Goal: Task Accomplishment & Management: Complete application form

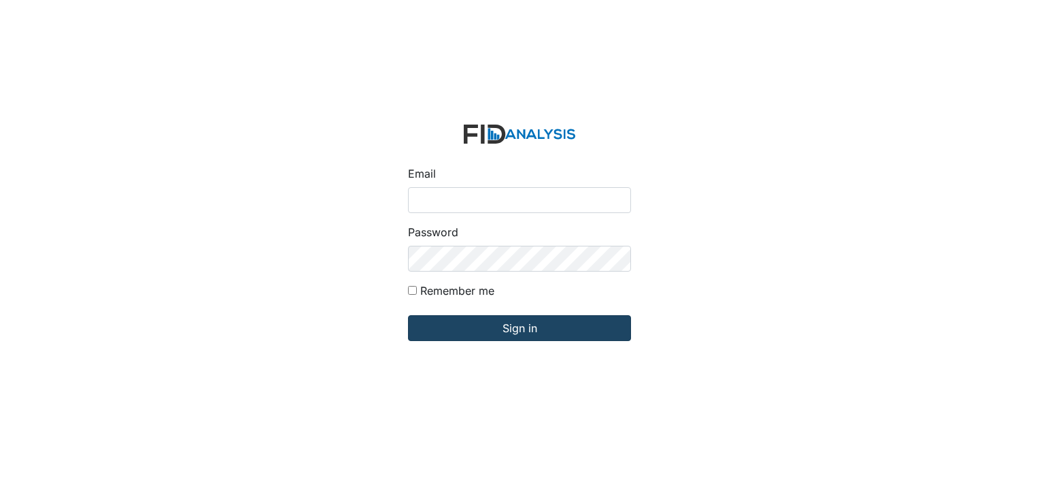
type input "[PERSON_NAME][EMAIL_ADDRESS][DOMAIN_NAME]"
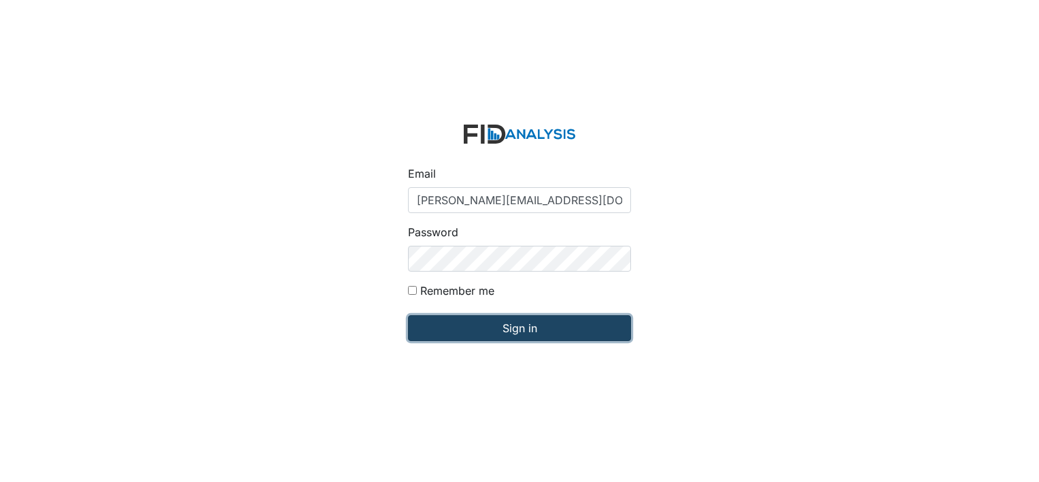
click at [520, 324] on input "Sign in" at bounding box center [519, 328] width 223 height 26
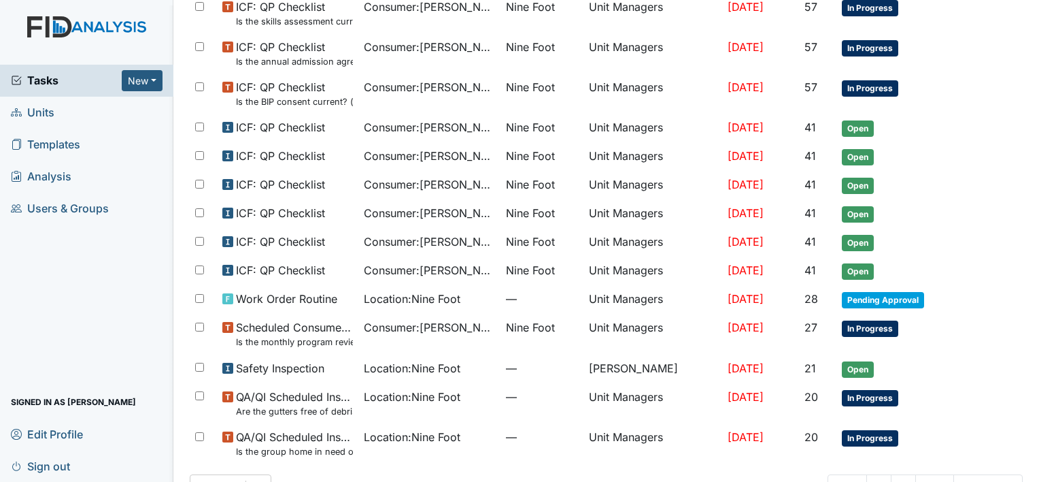
scroll to position [788, 0]
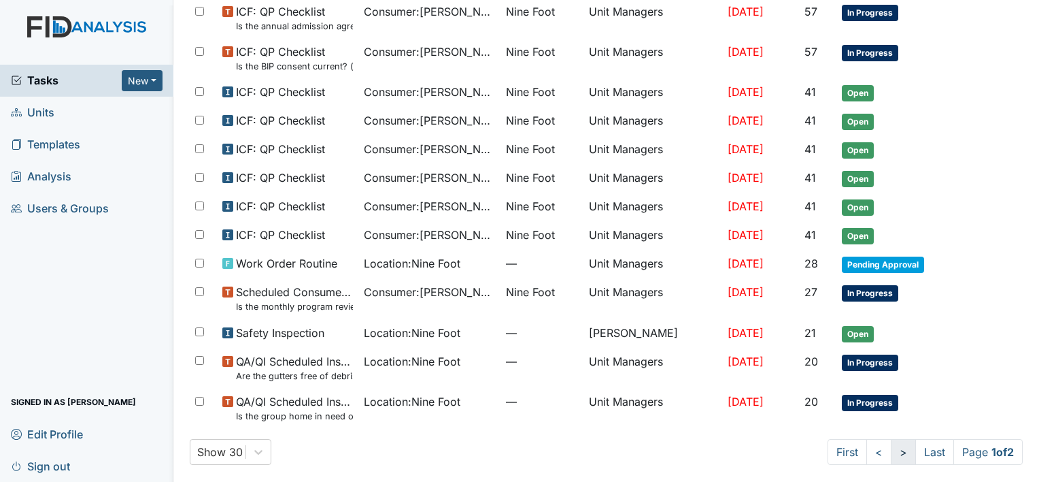
click at [891, 450] on link ">" at bounding box center [903, 452] width 25 height 26
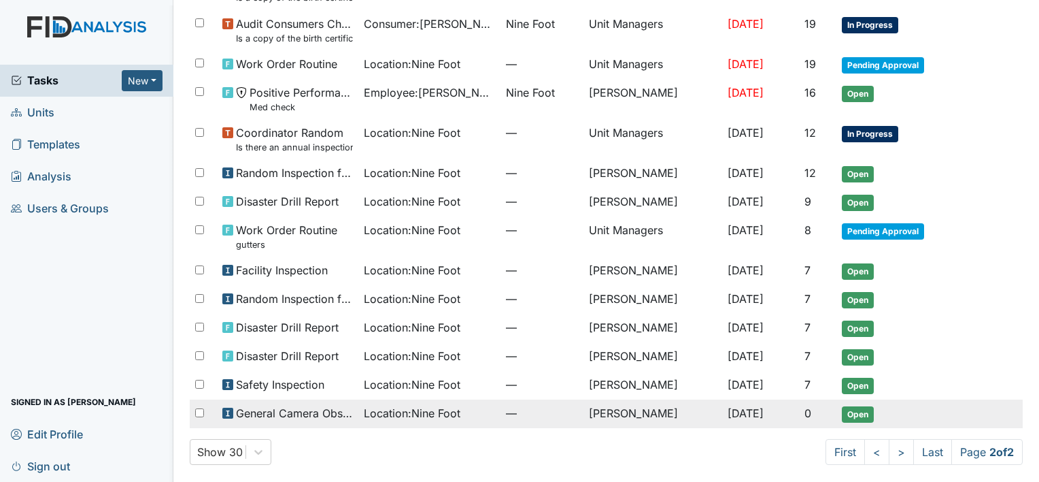
click at [403, 408] on span "Location : Nine Foot" at bounding box center [412, 413] width 97 height 16
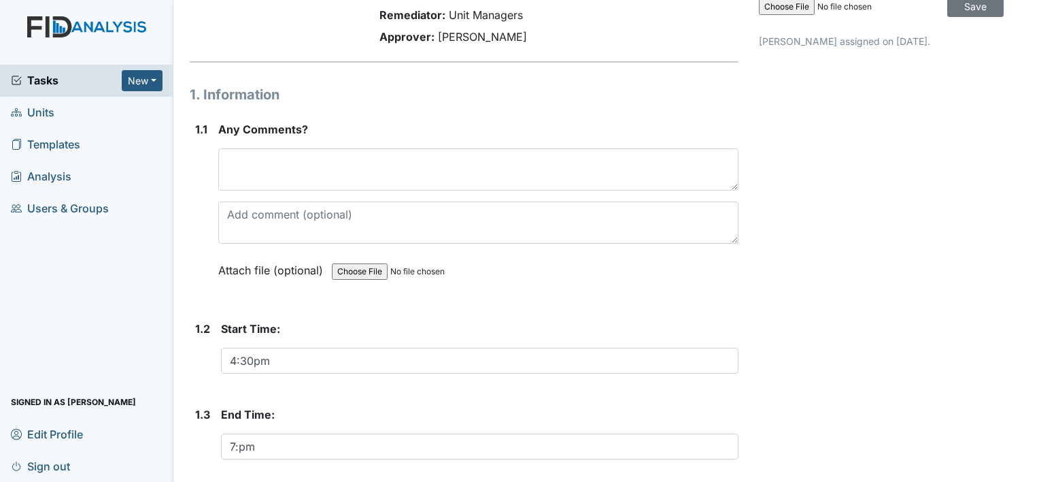
scroll to position [127, 0]
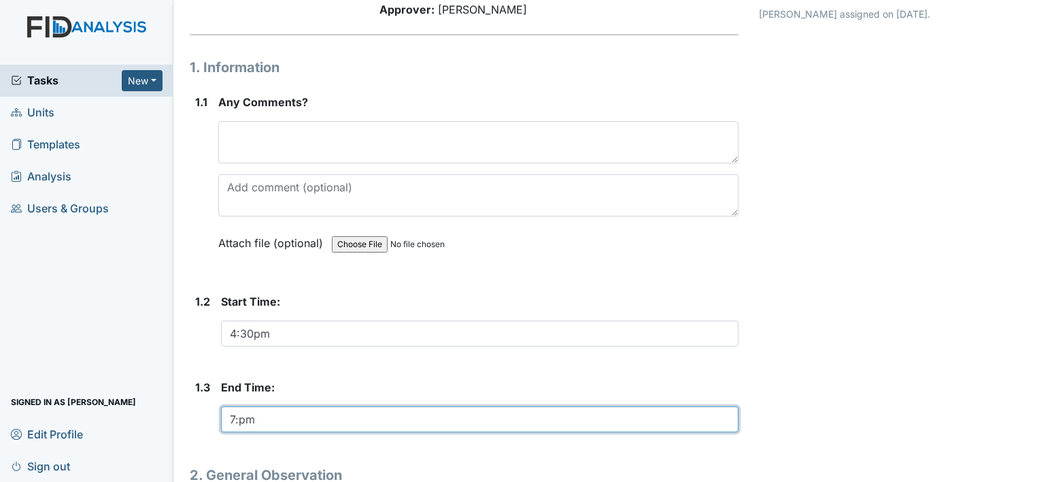
click at [235, 419] on input "7:pm" at bounding box center [480, 419] width 518 height 26
click at [239, 415] on input "6:pm" at bounding box center [480, 419] width 518 height 26
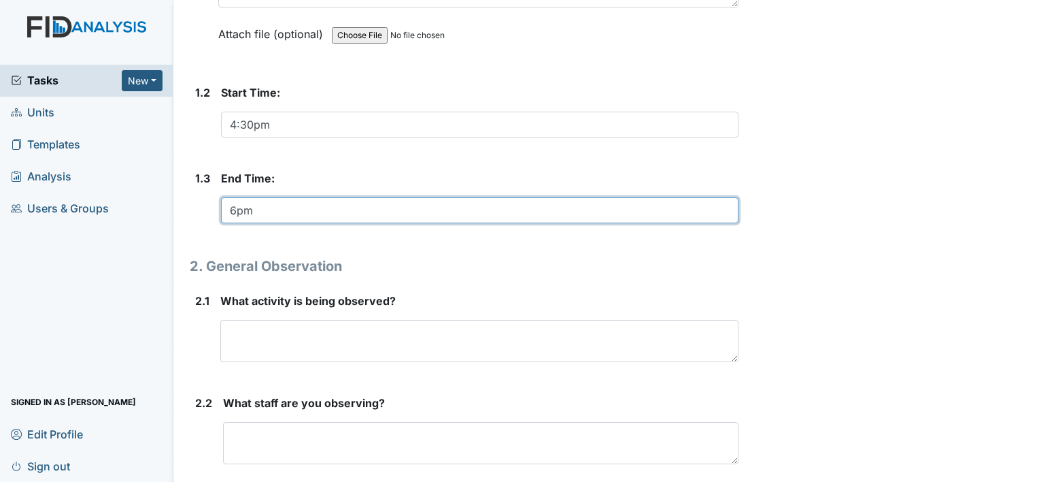
scroll to position [344, 0]
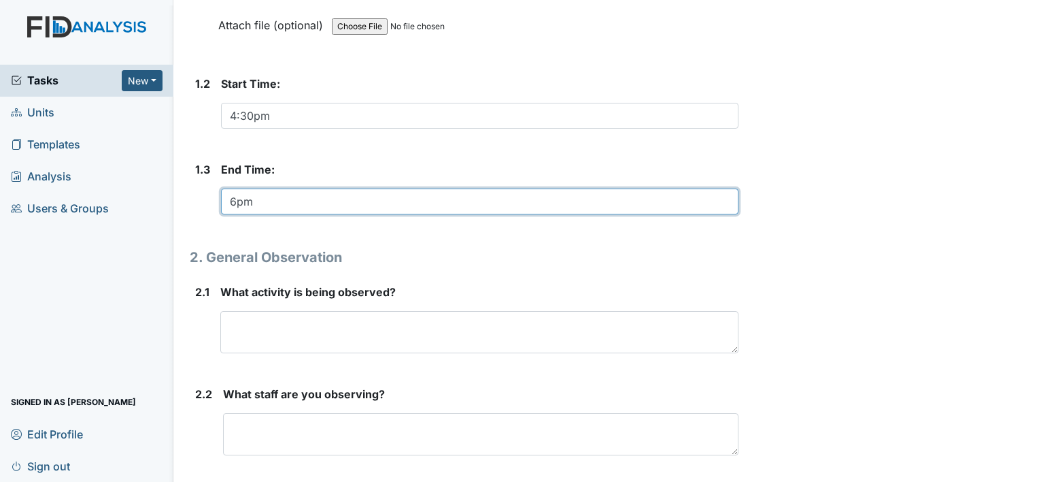
type input "6pm"
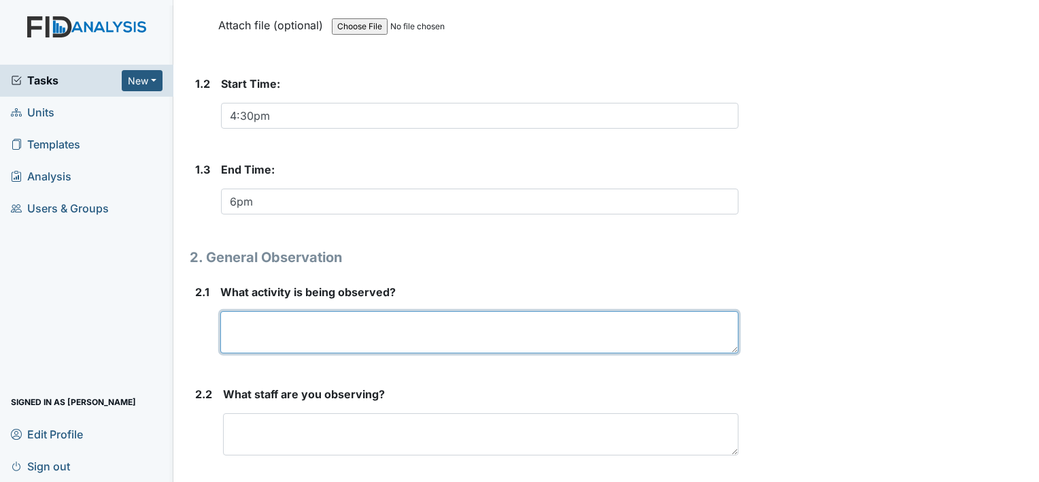
click at [237, 329] on textarea at bounding box center [479, 332] width 518 height 42
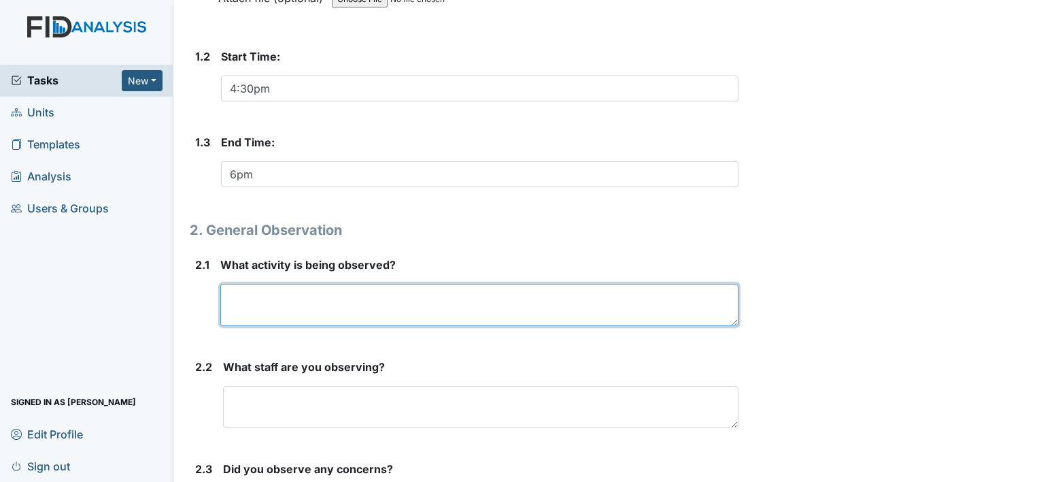
click at [223, 292] on textarea at bounding box center [479, 305] width 518 height 42
type textarea "cooking and"
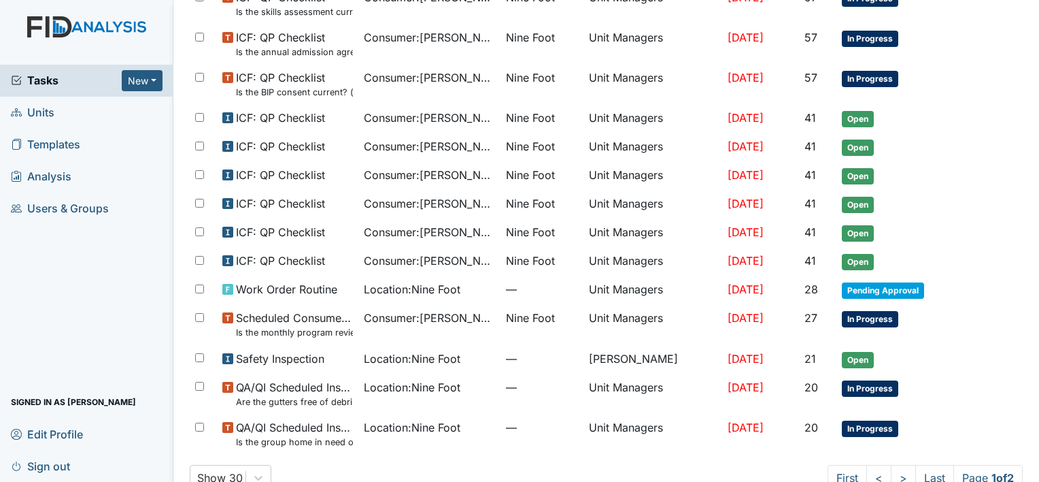
scroll to position [788, 0]
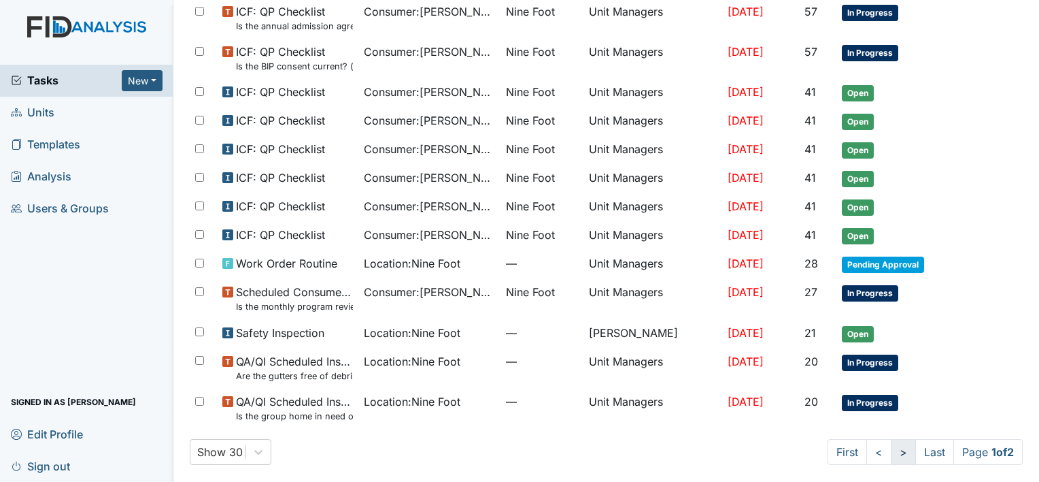
click at [891, 448] on link ">" at bounding box center [903, 452] width 25 height 26
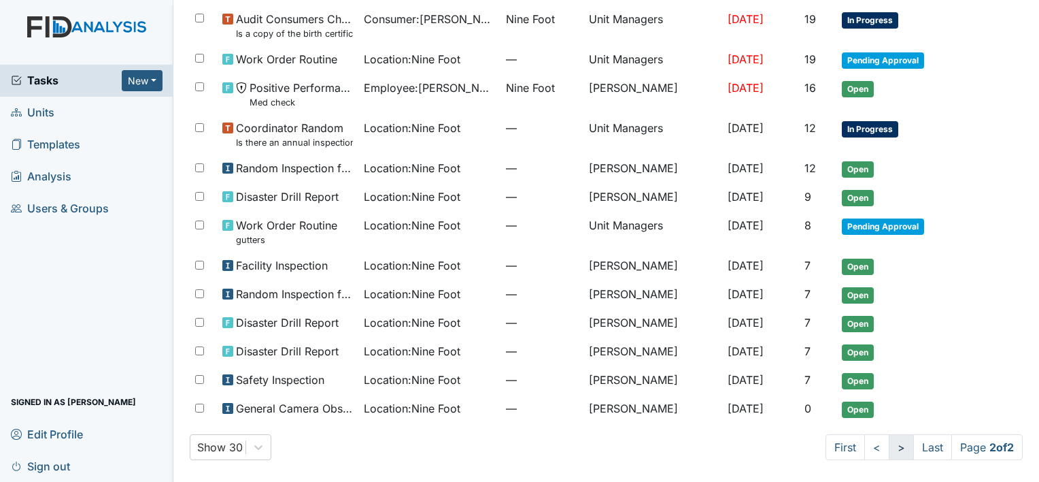
scroll to position [425, 0]
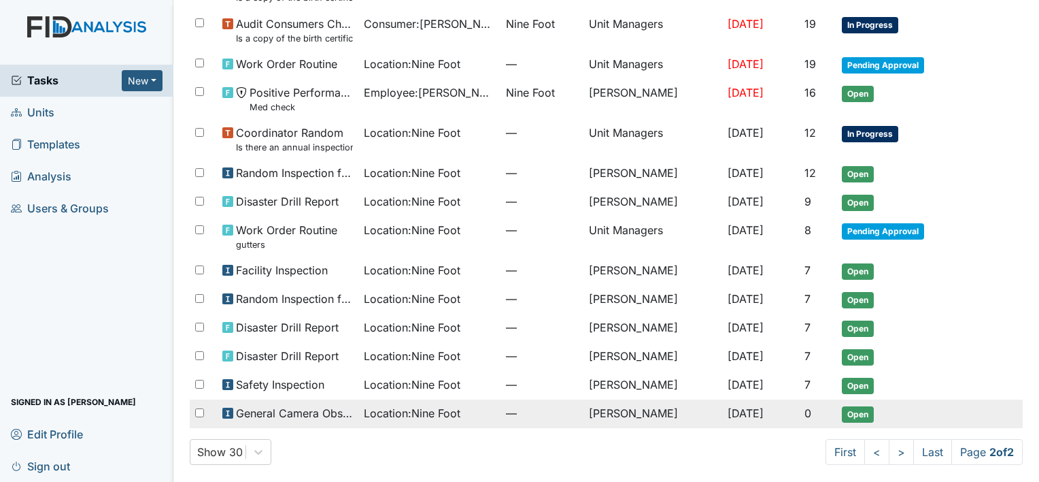
click at [430, 411] on span "Location : Nine Foot" at bounding box center [412, 413] width 97 height 16
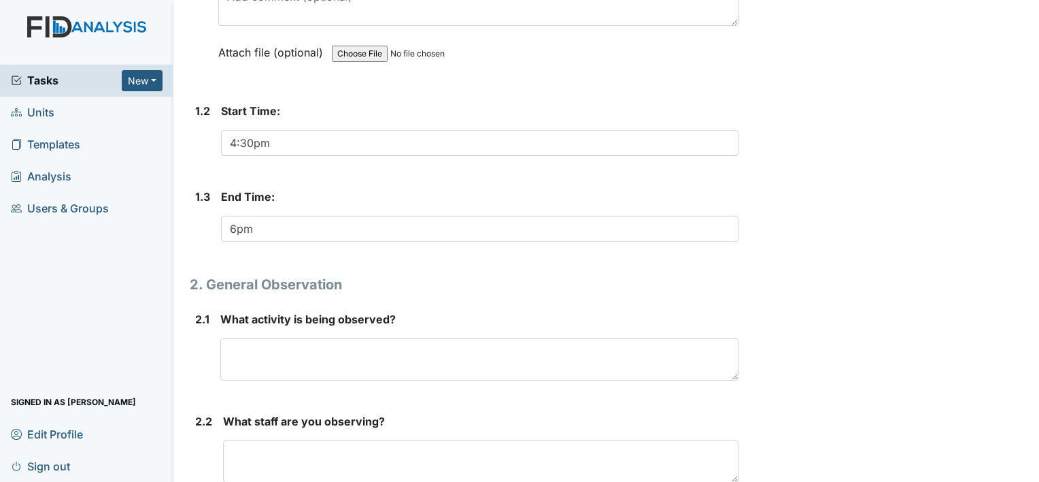
scroll to position [344, 0]
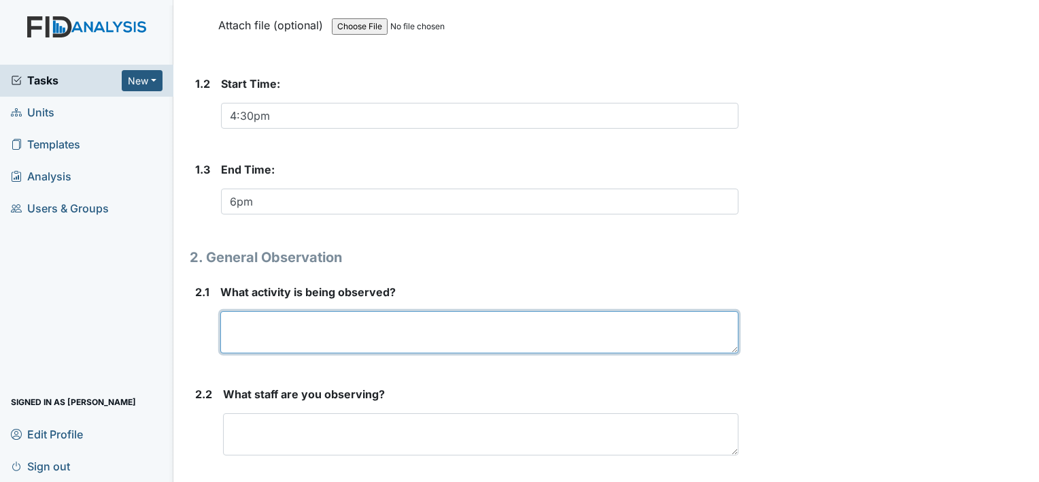
click at [232, 329] on textarea at bounding box center [479, 332] width 518 height 42
type textarea "cooking and putting away groceries"
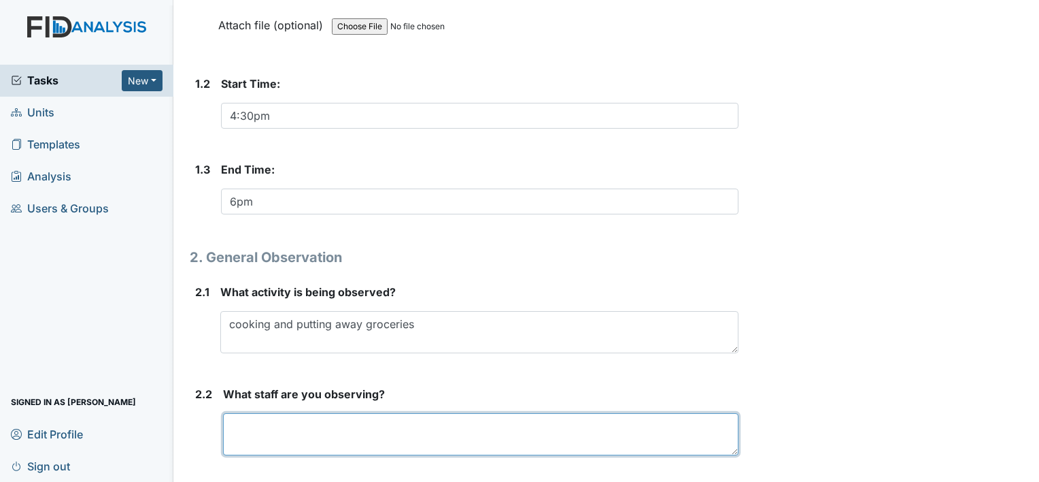
click at [250, 435] on textarea at bounding box center [481, 434] width 516 height 42
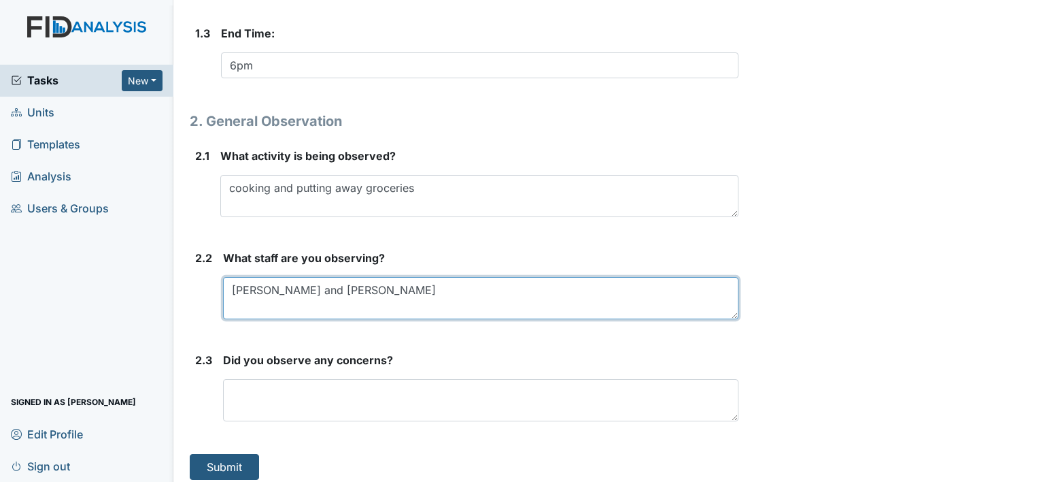
scroll to position [487, 0]
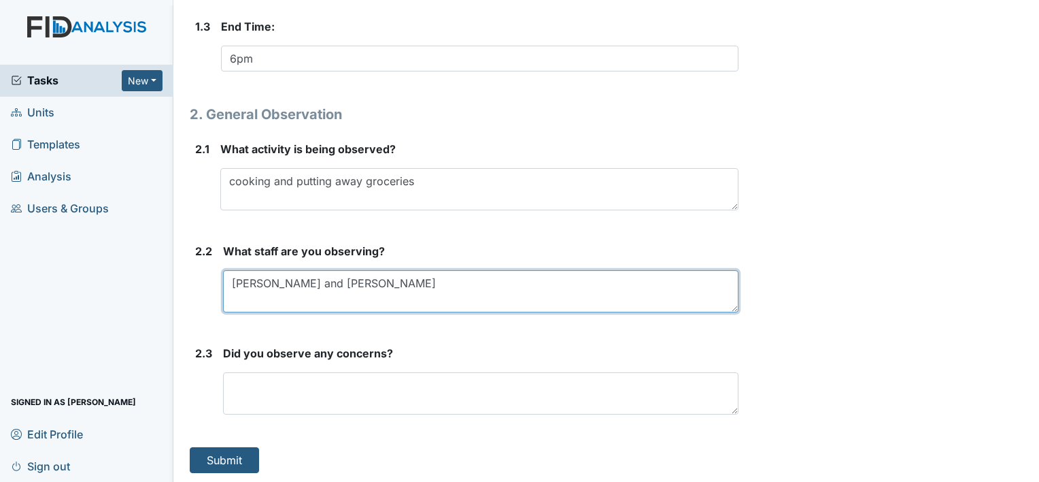
type textarea "Jashayla and Abby"
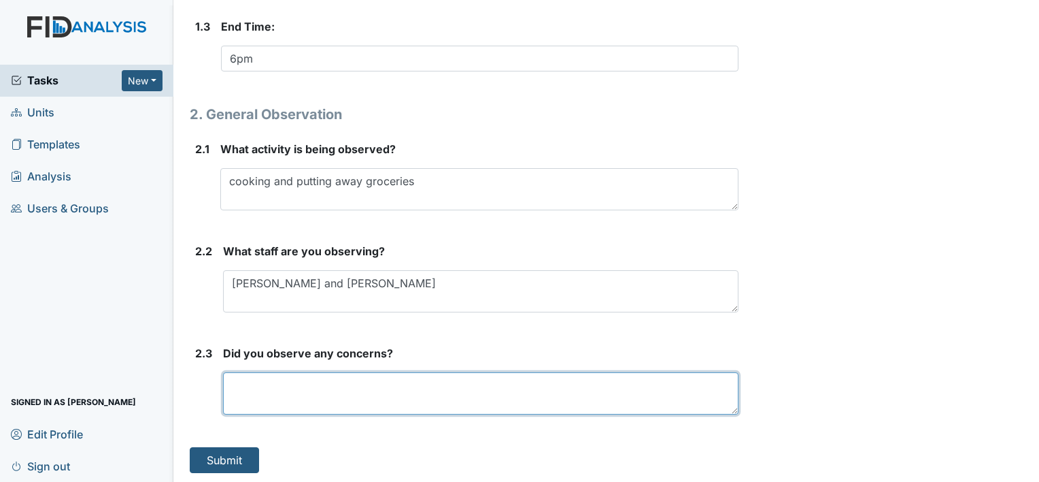
click at [233, 386] on textarea at bounding box center [481, 393] width 516 height 42
type textarea "no"
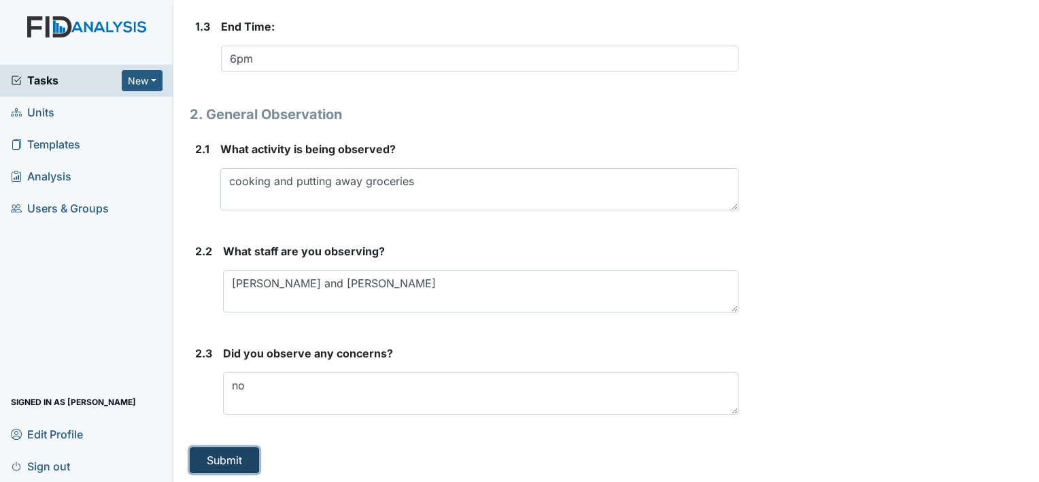
click at [224, 461] on button "Submit" at bounding box center [224, 460] width 69 height 26
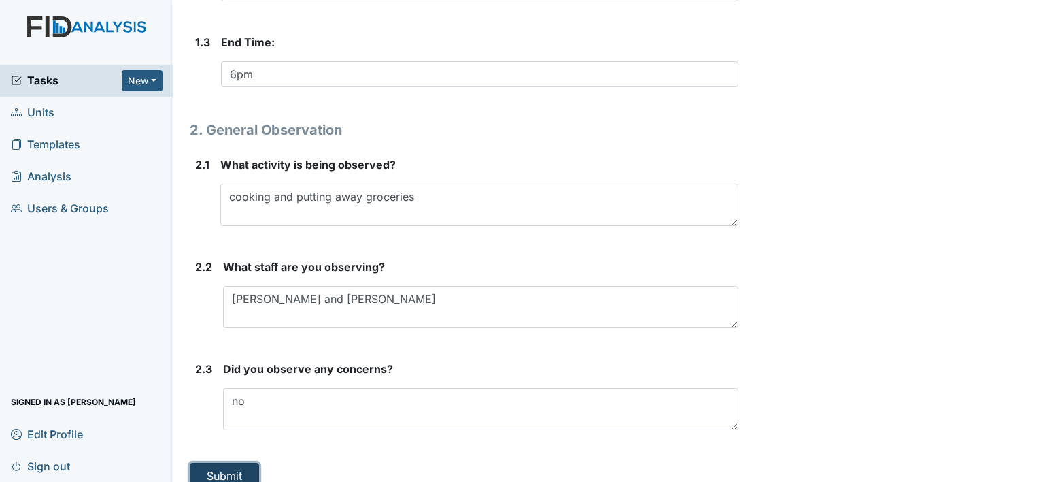
scroll to position [503, 0]
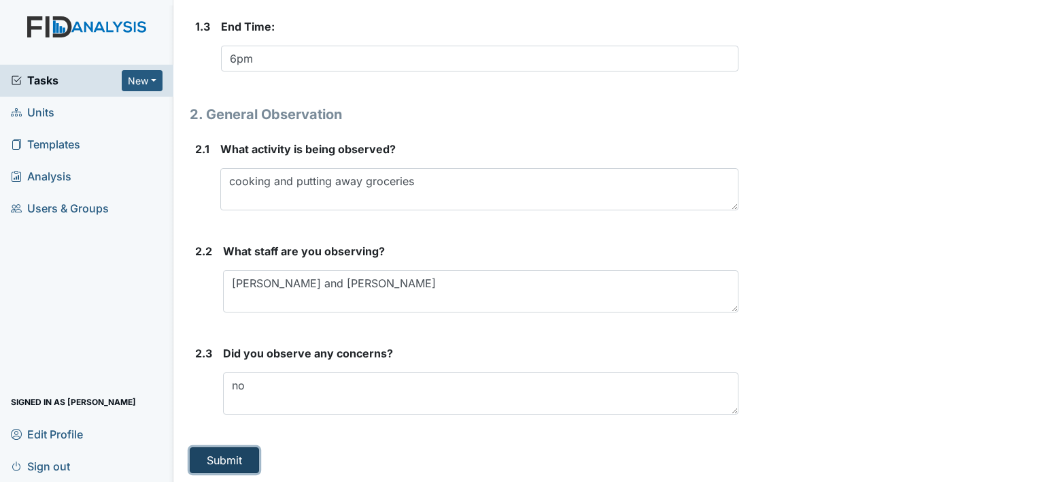
click at [224, 461] on button "Submit" at bounding box center [224, 460] width 69 height 26
click at [247, 462] on button "Submit" at bounding box center [224, 460] width 69 height 26
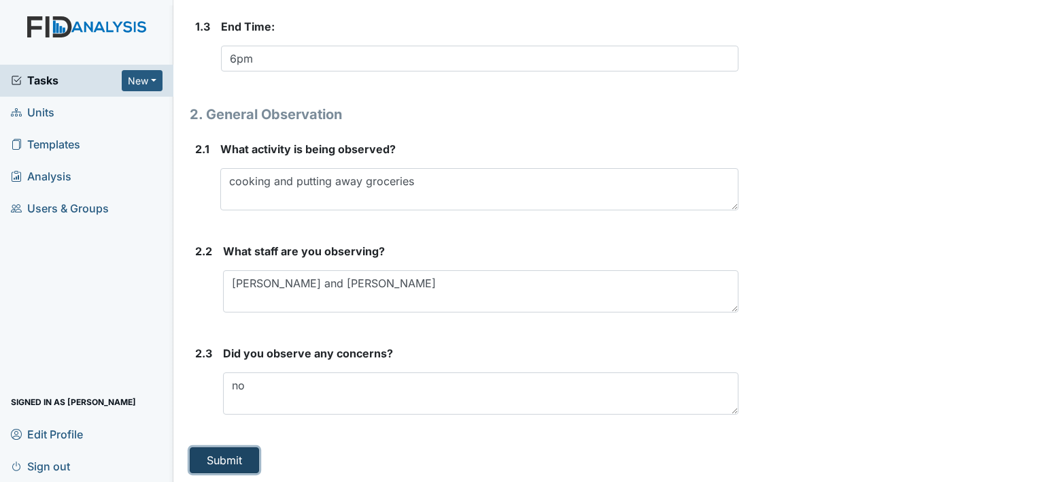
click at [247, 462] on button "Submit" at bounding box center [224, 460] width 69 height 26
click at [244, 458] on button "Submit" at bounding box center [224, 460] width 69 height 26
click at [239, 457] on button "Submit" at bounding box center [224, 460] width 69 height 26
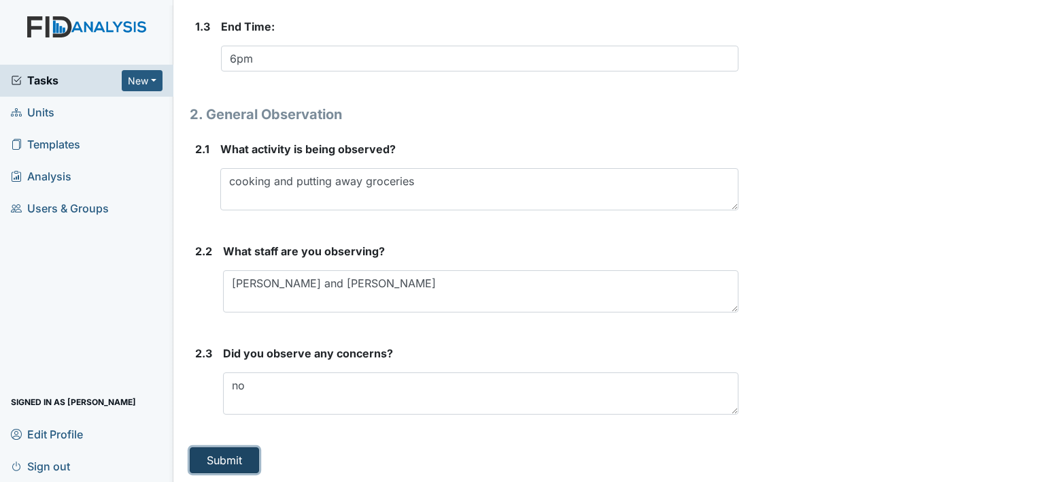
click at [239, 457] on button "Submit" at bounding box center [224, 460] width 69 height 26
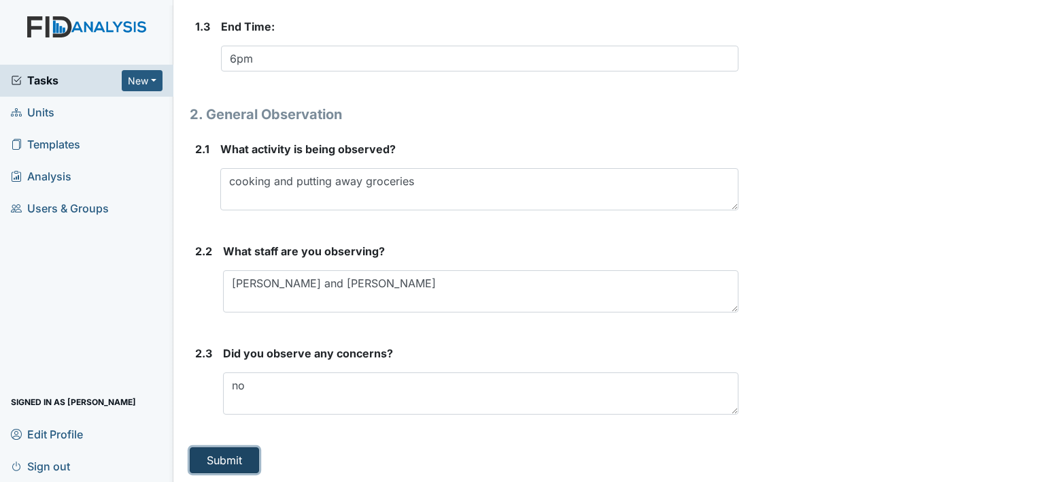
click at [239, 457] on button "Submit" at bounding box center [224, 460] width 69 height 26
click at [195, 453] on button "Submit" at bounding box center [224, 460] width 69 height 26
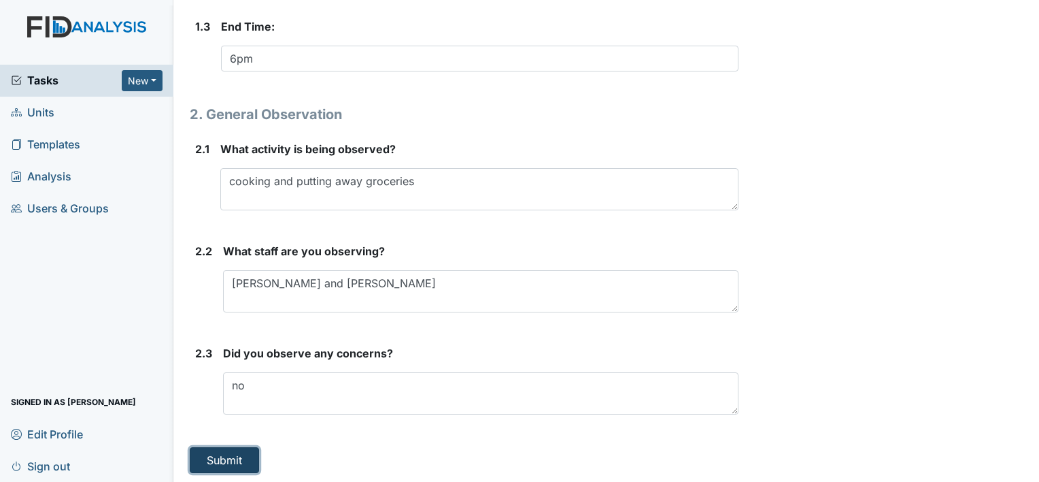
click at [191, 452] on button "Submit" at bounding box center [224, 460] width 69 height 26
click at [215, 457] on button "Submit" at bounding box center [224, 460] width 69 height 26
click at [233, 367] on div "Did you observe any concerns? no This field is required." at bounding box center [481, 379] width 516 height 69
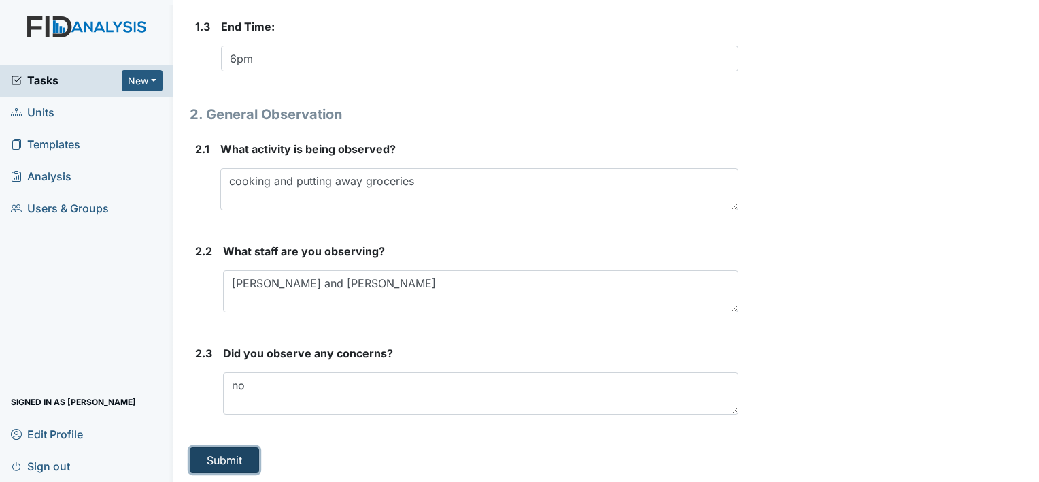
click at [220, 451] on button "Submit" at bounding box center [224, 460] width 69 height 26
drag, startPoint x: 220, startPoint y: 451, endPoint x: 206, endPoint y: 465, distance: 19.2
click at [206, 465] on button "Submit" at bounding box center [224, 460] width 69 height 26
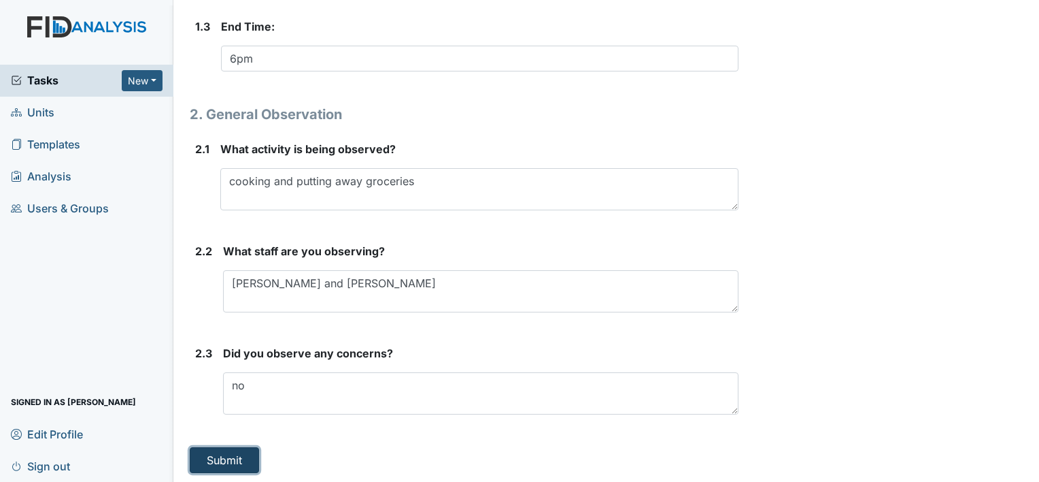
click at [206, 465] on button "Submit" at bounding box center [224, 460] width 69 height 26
click at [205, 463] on button "Submit" at bounding box center [224, 460] width 69 height 26
click at [204, 469] on button "Submit" at bounding box center [224, 460] width 69 height 26
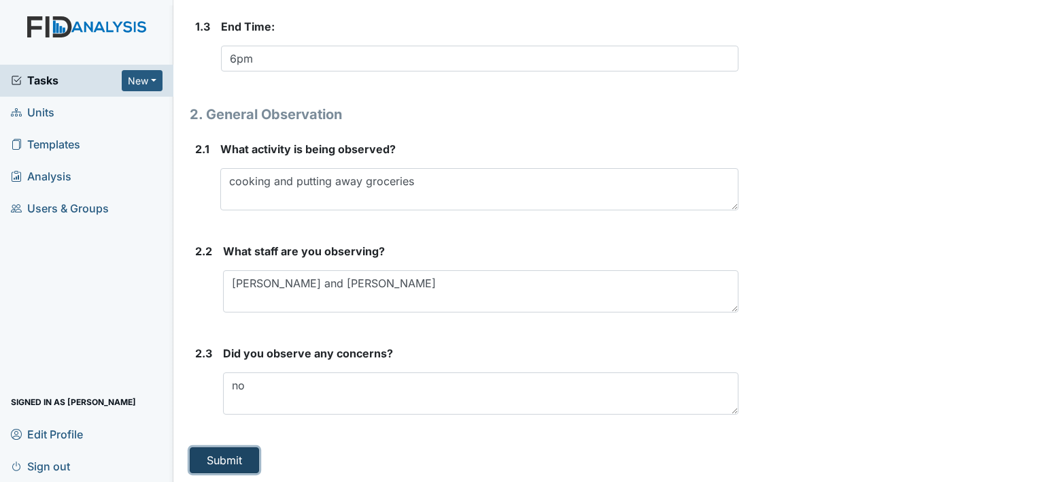
click at [213, 466] on button "Submit" at bounding box center [224, 460] width 69 height 26
click at [211, 472] on main "Inspection: General Camera Observation ID: #00011241 Open Autosaving... Locatio…" at bounding box center [606, 241] width 866 height 482
click at [211, 475] on main "Inspection: General Camera Observation ID: #00011241 Open Autosaving... Locatio…" at bounding box center [606, 241] width 866 height 482
drag, startPoint x: 211, startPoint y: 475, endPoint x: 203, endPoint y: 460, distance: 17.0
click at [203, 460] on button "Submit" at bounding box center [224, 460] width 69 height 26
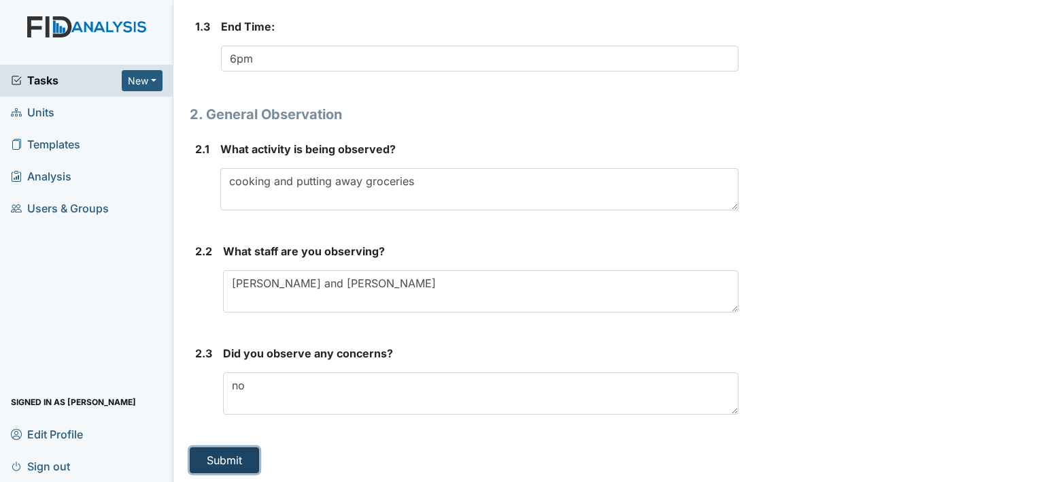
click at [203, 460] on button "Submit" at bounding box center [224, 460] width 69 height 26
click at [224, 456] on button "Submit" at bounding box center [224, 460] width 69 height 26
click at [226, 461] on button "Submit" at bounding box center [224, 460] width 69 height 26
click at [221, 457] on button "Submit" at bounding box center [224, 460] width 69 height 26
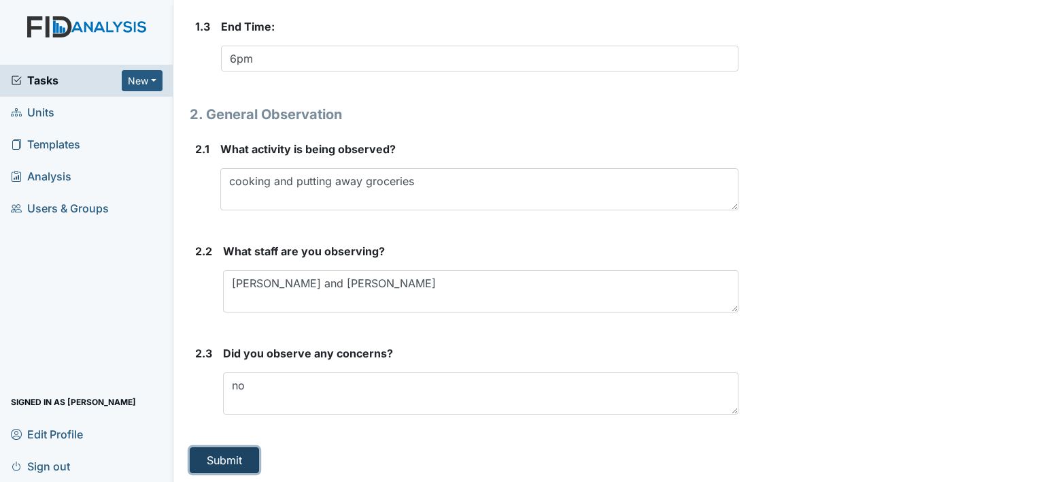
click at [205, 456] on button "Submit" at bounding box center [224, 460] width 69 height 26
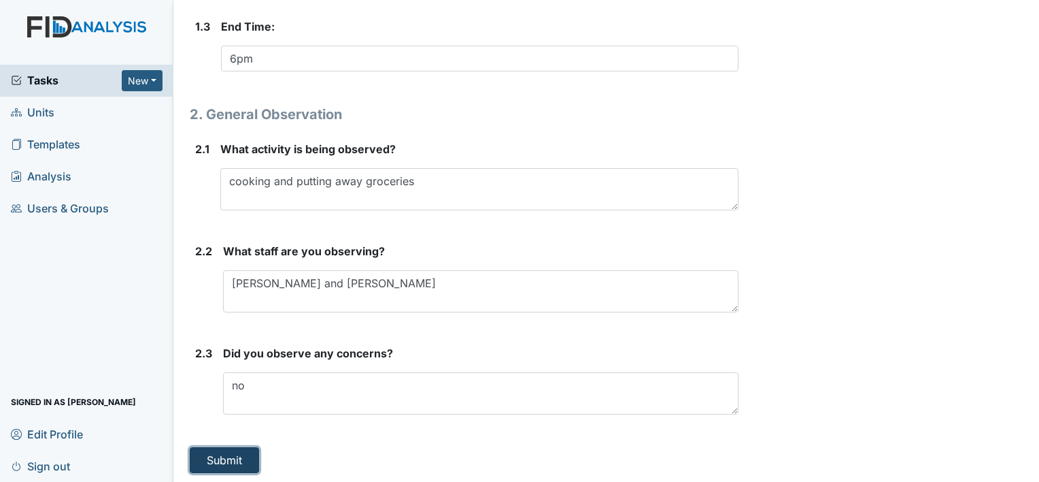
click at [205, 456] on button "Submit" at bounding box center [224, 460] width 69 height 26
drag, startPoint x: 799, startPoint y: 27, endPoint x: 230, endPoint y: 463, distance: 717.1
click at [230, 463] on button "Submit" at bounding box center [224, 460] width 69 height 26
drag, startPoint x: 233, startPoint y: 460, endPoint x: 236, endPoint y: 452, distance: 8.0
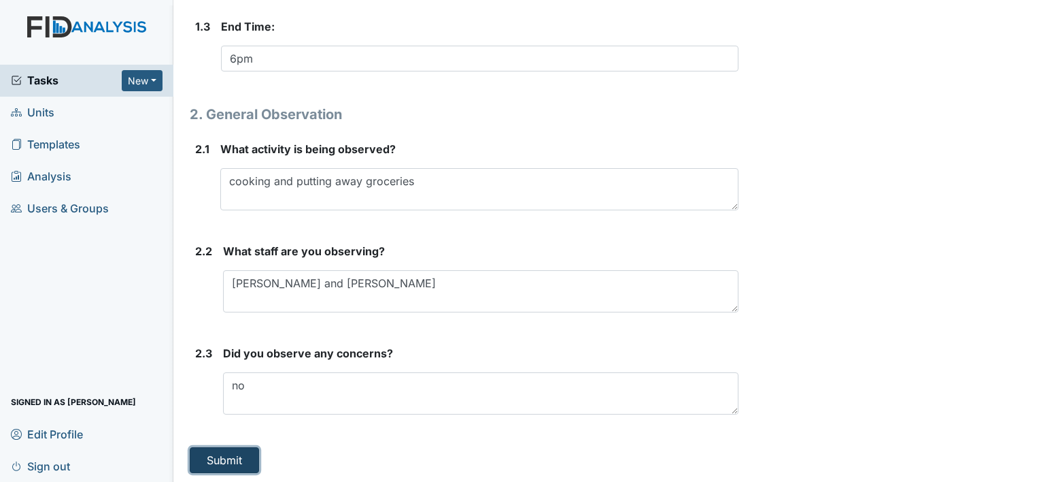
click at [236, 452] on button "Submit" at bounding box center [224, 460] width 69 height 26
click at [239, 459] on button "Submit" at bounding box center [224, 460] width 69 height 26
click at [240, 460] on button "Submit" at bounding box center [224, 460] width 69 height 26
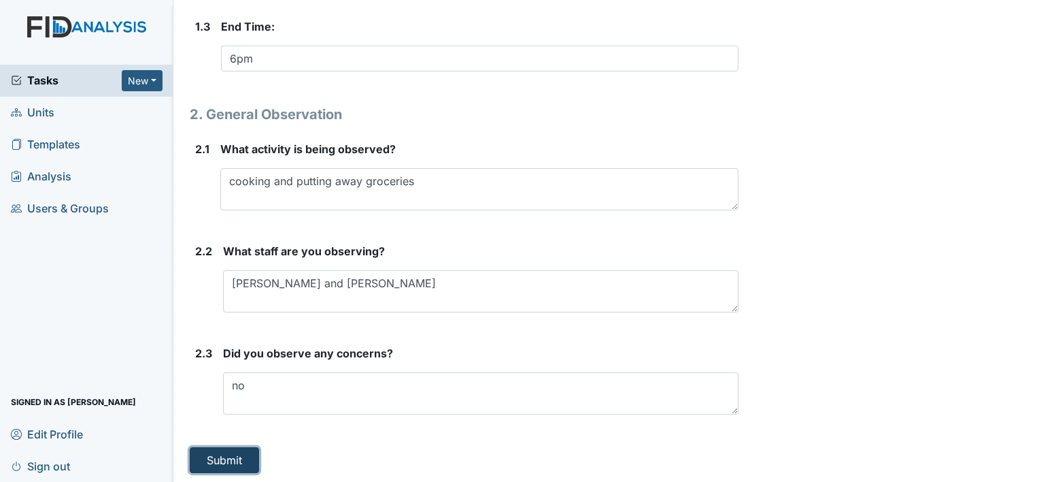
click at [240, 460] on button "Submit" at bounding box center [224, 460] width 69 height 26
click at [233, 448] on button "Submit" at bounding box center [224, 460] width 69 height 26
click at [234, 450] on button "Submit" at bounding box center [224, 460] width 69 height 26
click at [232, 452] on button "Submit" at bounding box center [224, 460] width 69 height 26
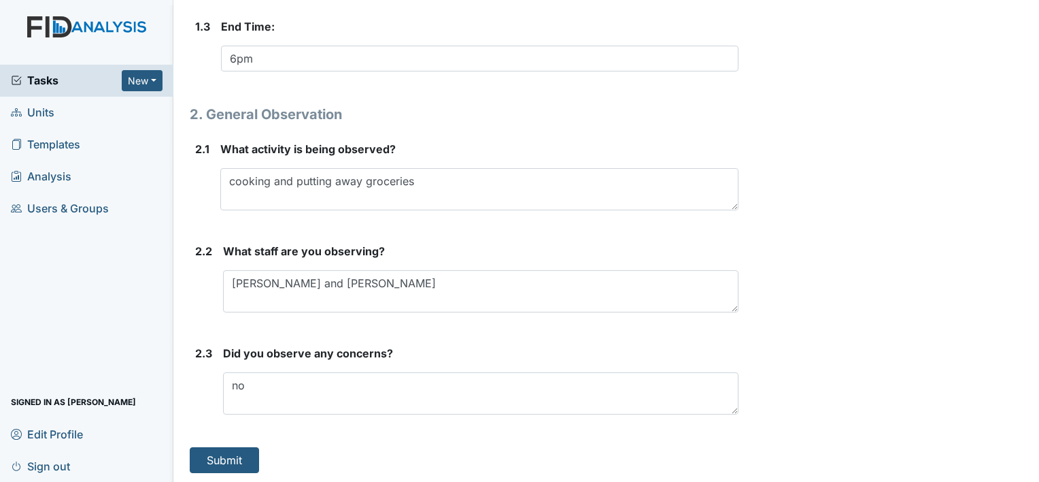
click at [236, 456] on button "Submit" at bounding box center [224, 460] width 69 height 26
click at [237, 457] on button "Submit" at bounding box center [224, 460] width 69 height 26
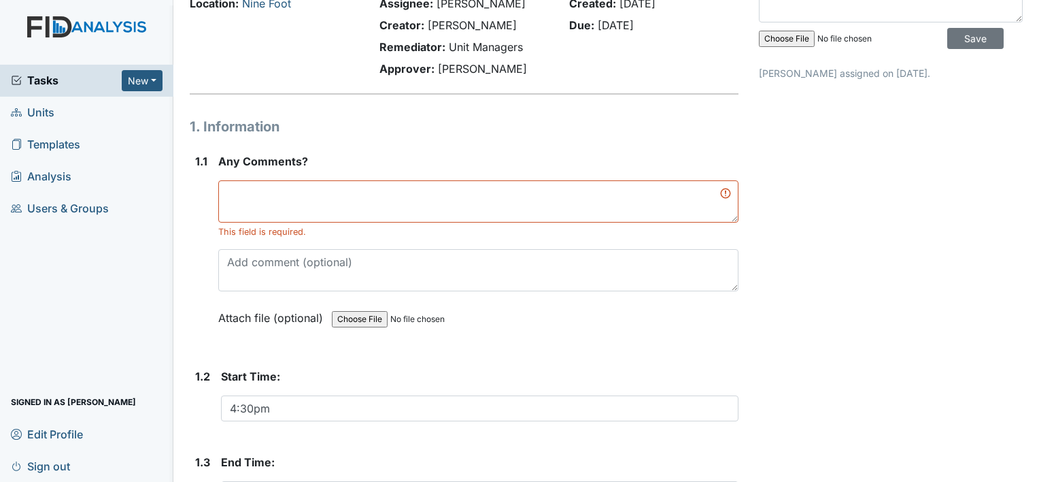
scroll to position [0, 0]
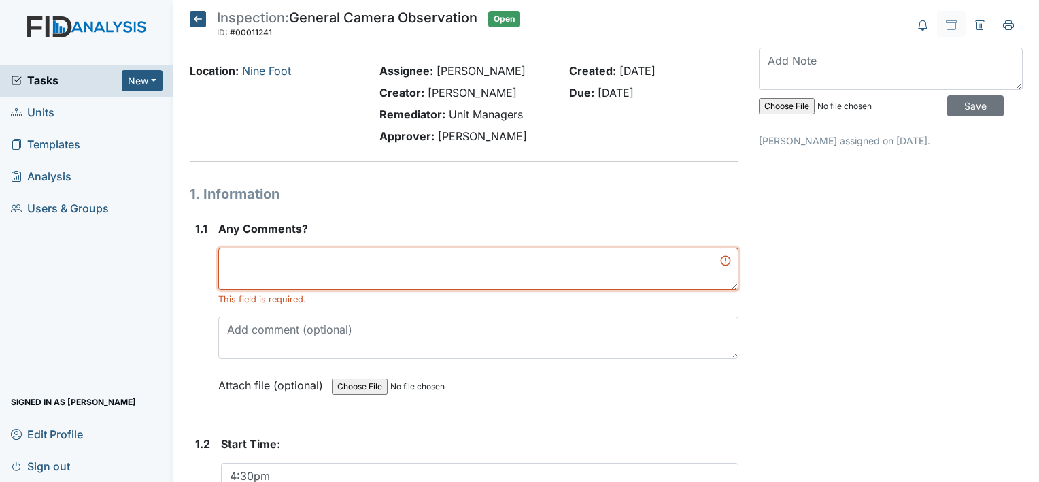
click at [231, 267] on textarea at bounding box center [478, 269] width 520 height 42
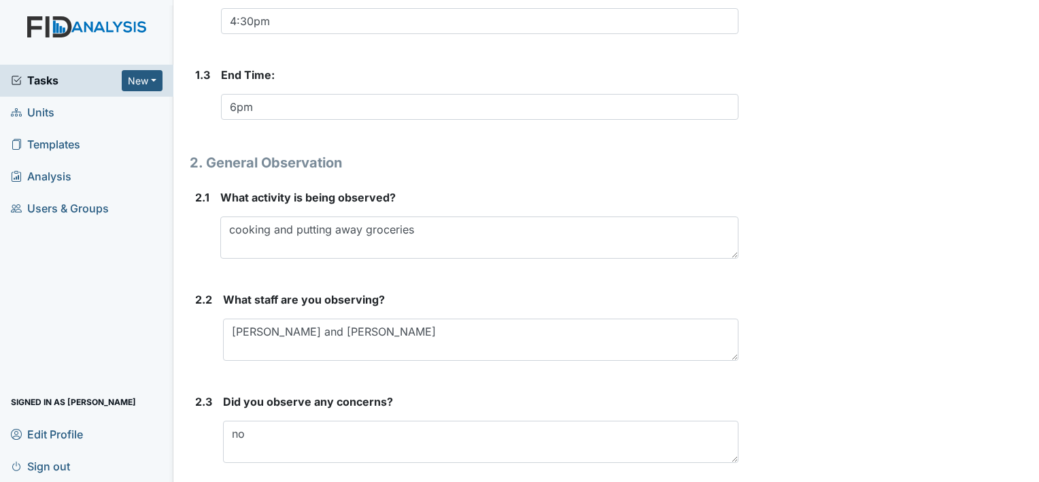
scroll to position [487, 0]
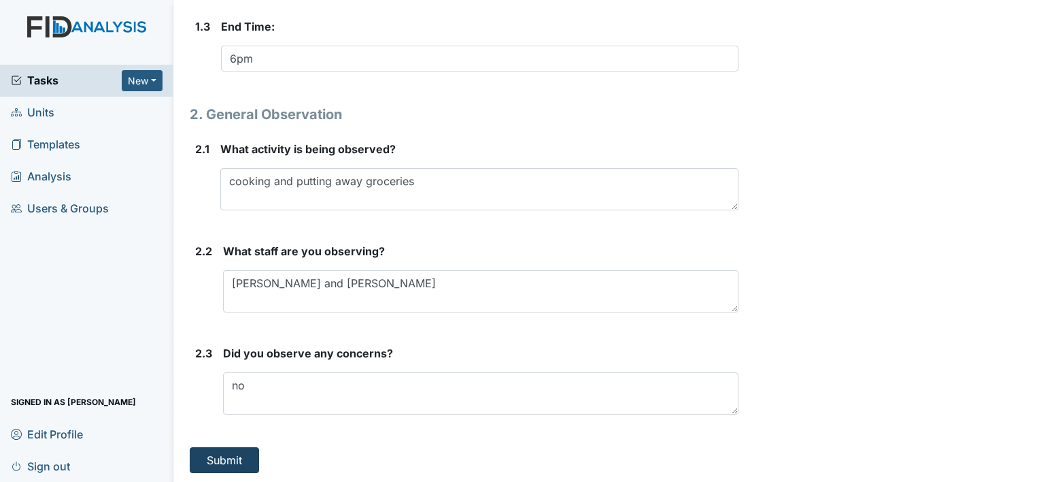
type textarea "no"
click at [241, 457] on button "Submit" at bounding box center [224, 460] width 69 height 26
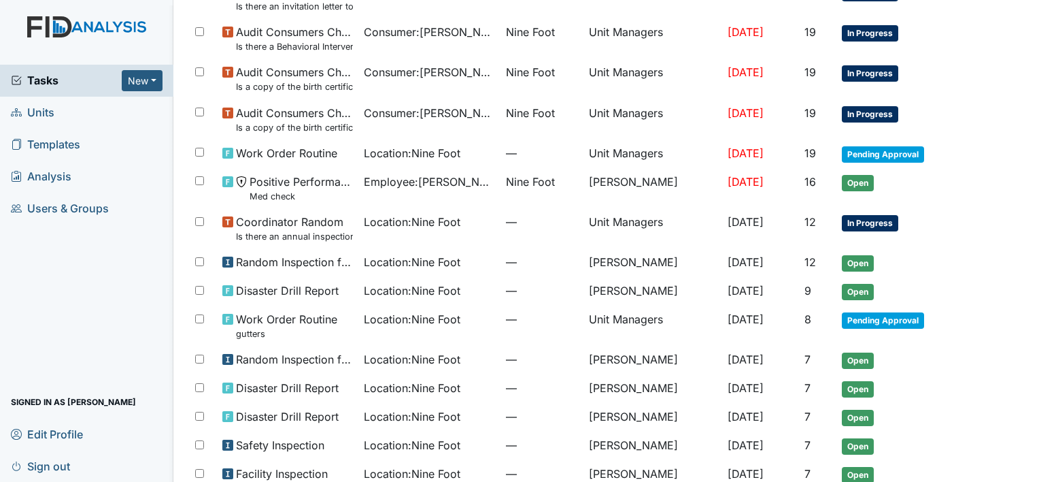
scroll to position [441, 0]
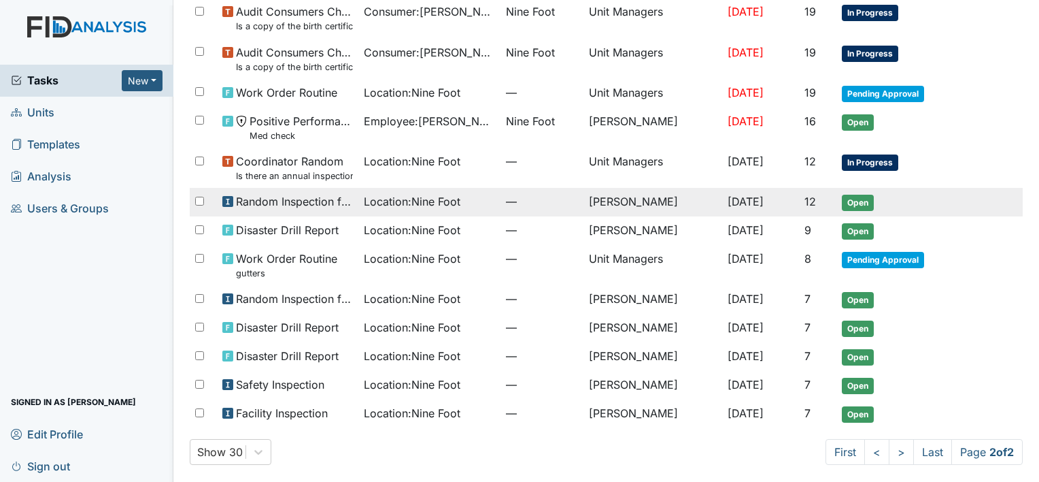
click at [423, 198] on span "Location : Nine Foot" at bounding box center [412, 201] width 97 height 16
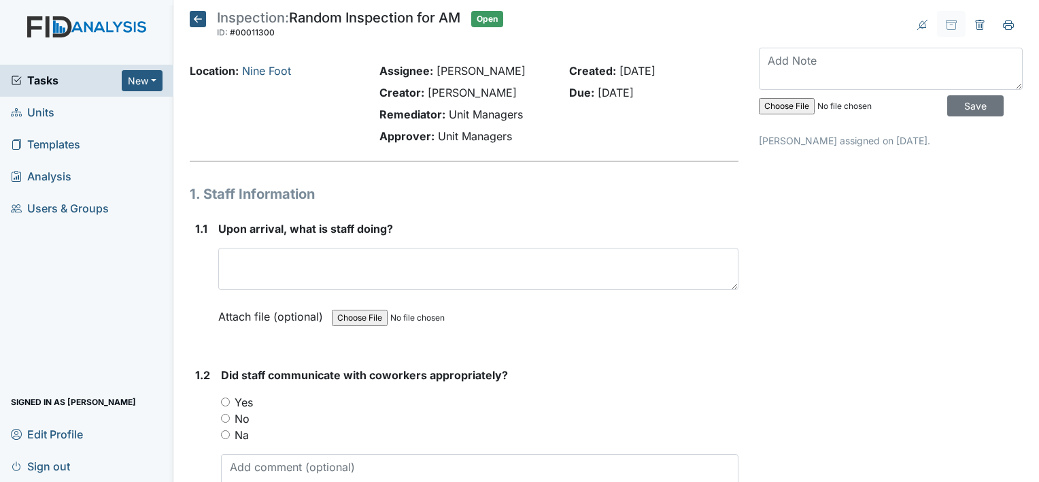
click at [199, 18] on icon at bounding box center [198, 19] width 16 height 16
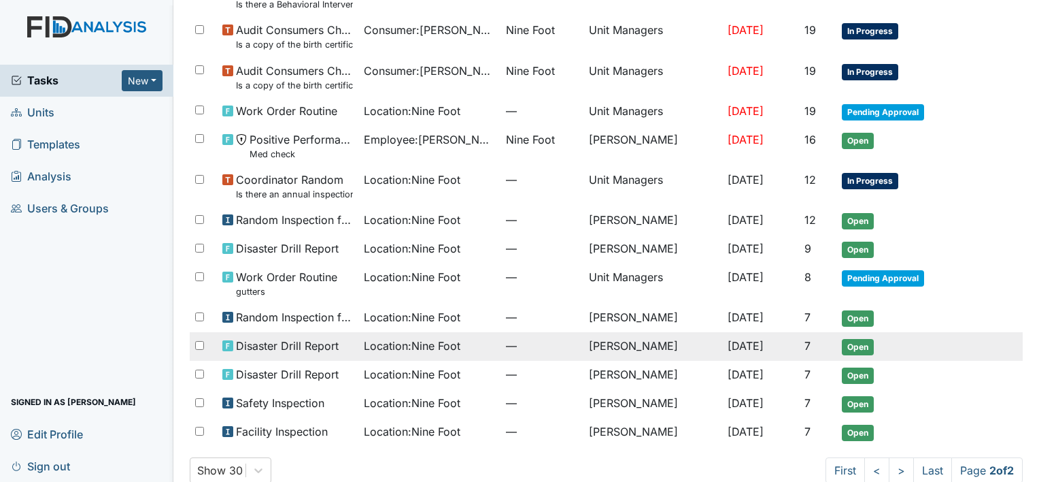
scroll to position [397, 0]
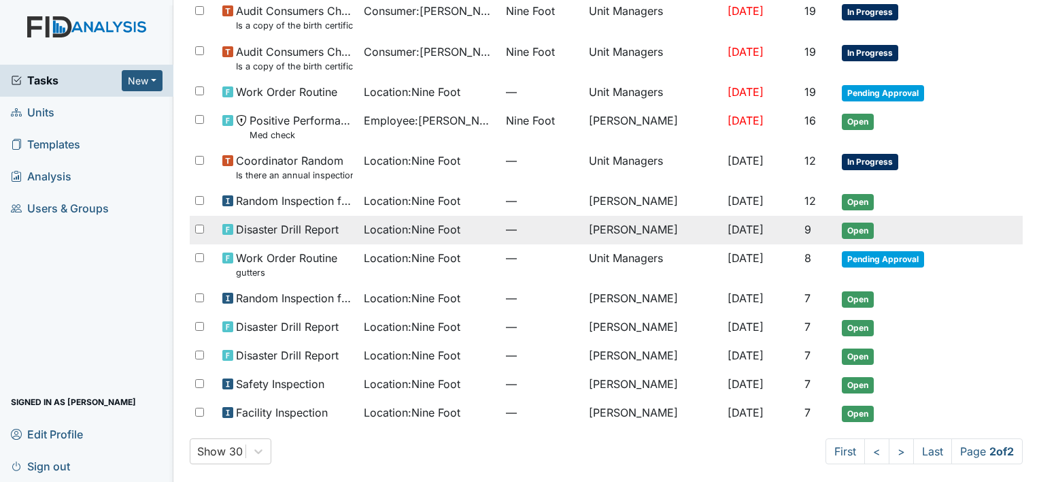
click at [310, 226] on span "Disaster Drill Report" at bounding box center [287, 229] width 103 height 16
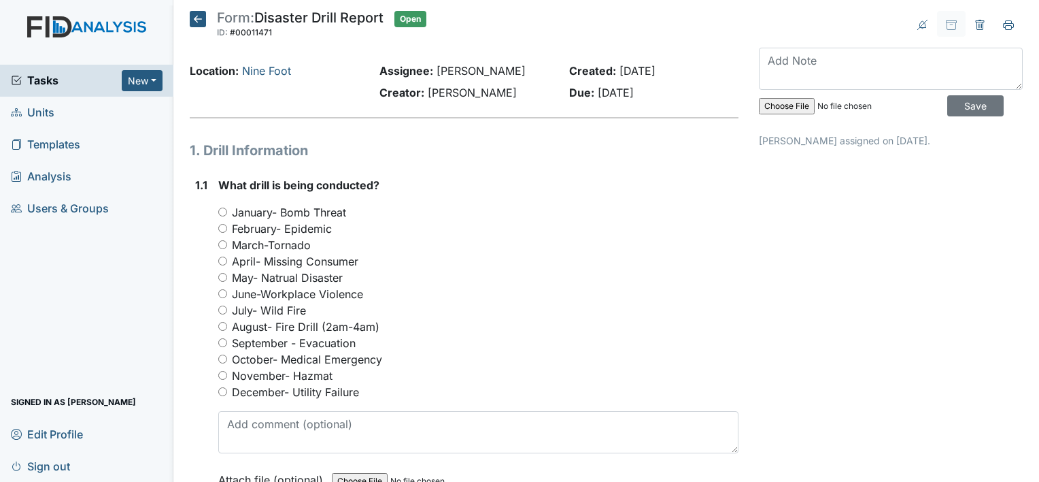
click at [197, 17] on icon at bounding box center [198, 19] width 16 height 16
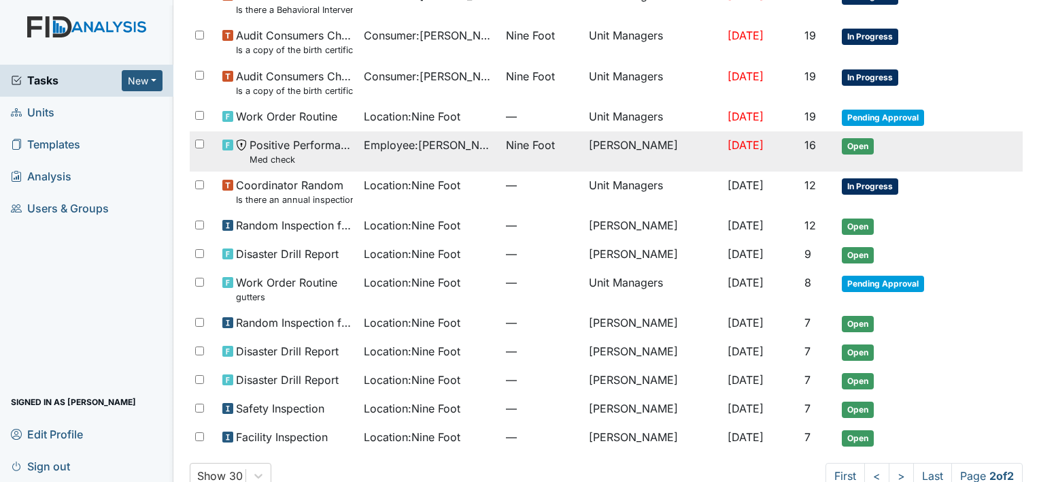
scroll to position [397, 0]
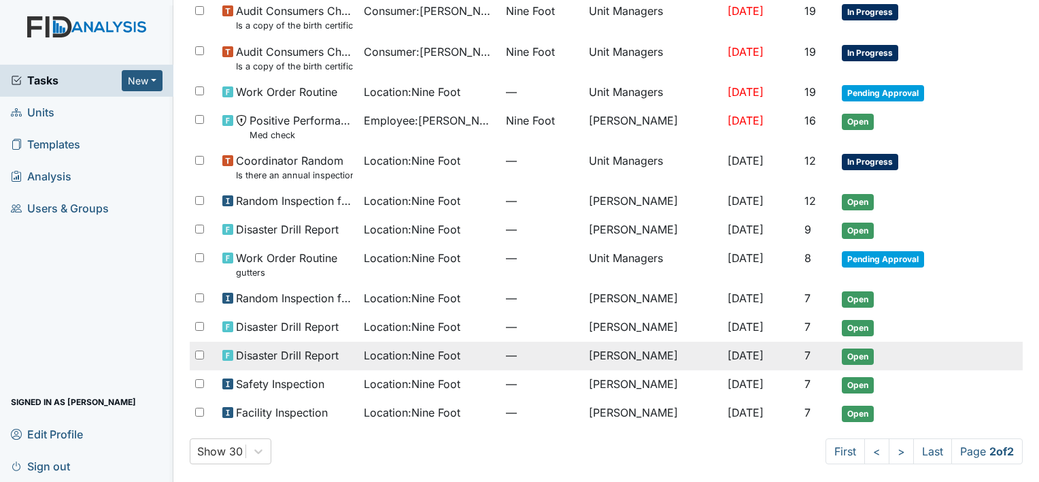
click at [299, 351] on span "Disaster Drill Report" at bounding box center [287, 355] width 103 height 16
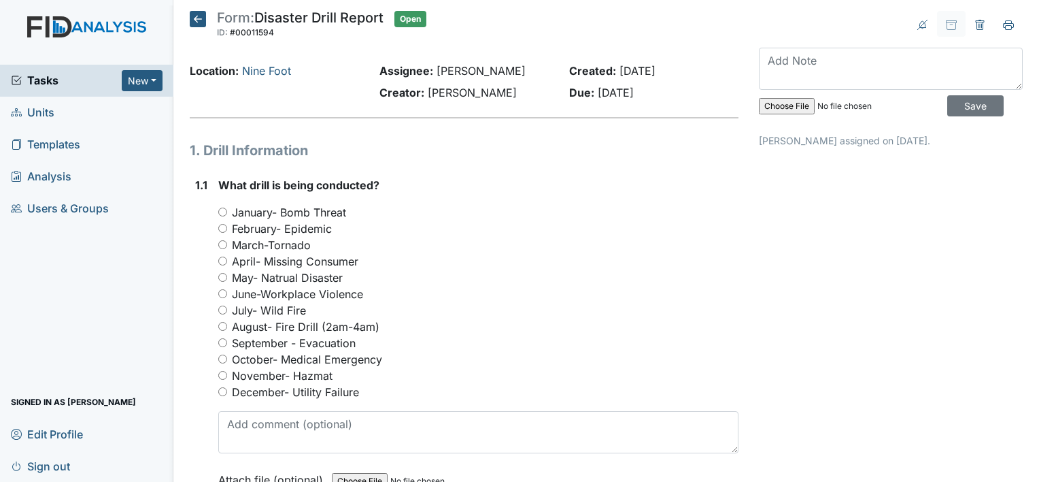
click at [197, 19] on icon at bounding box center [198, 19] width 16 height 16
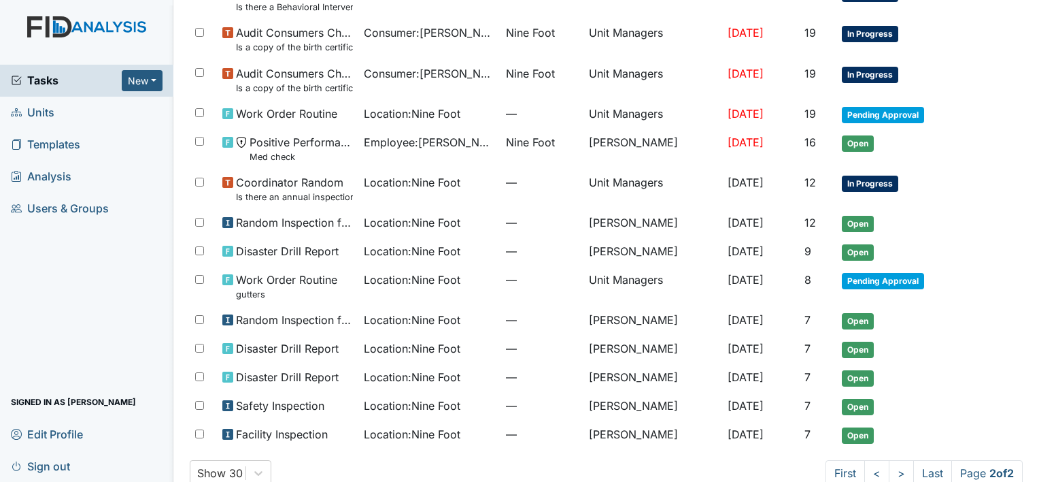
scroll to position [397, 0]
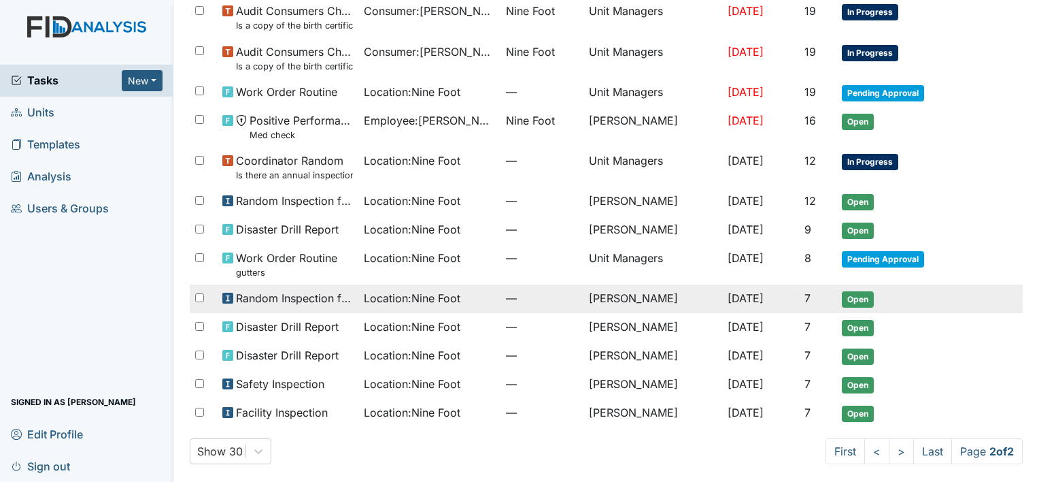
click at [300, 299] on span "Random Inspection for Afternoon" at bounding box center [294, 298] width 117 height 16
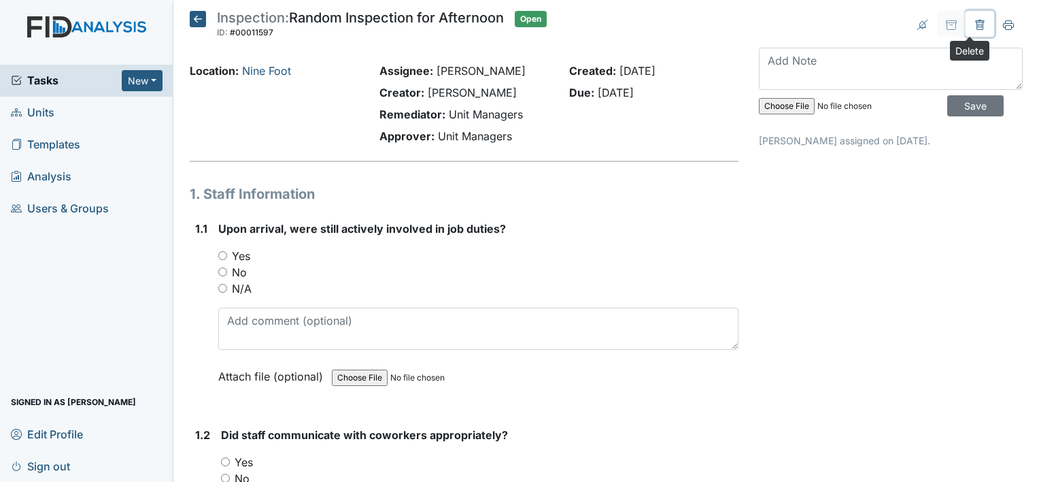
click at [975, 22] on icon at bounding box center [980, 25] width 11 height 11
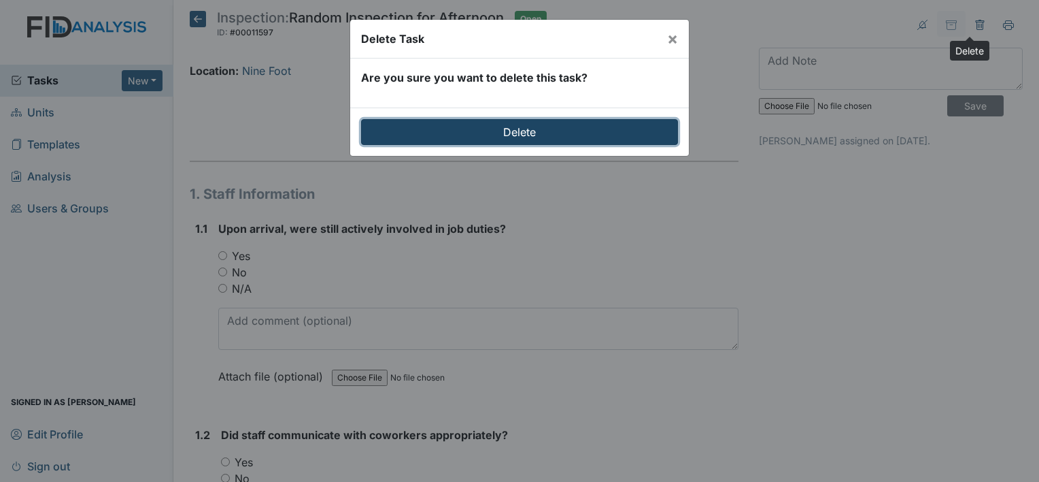
click at [588, 131] on input "Delete" at bounding box center [519, 132] width 317 height 26
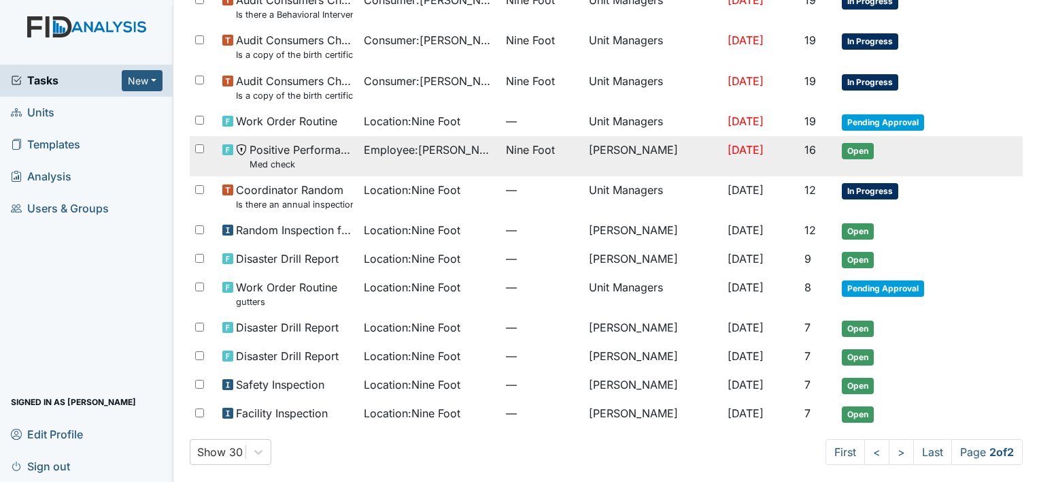
scroll to position [414, 0]
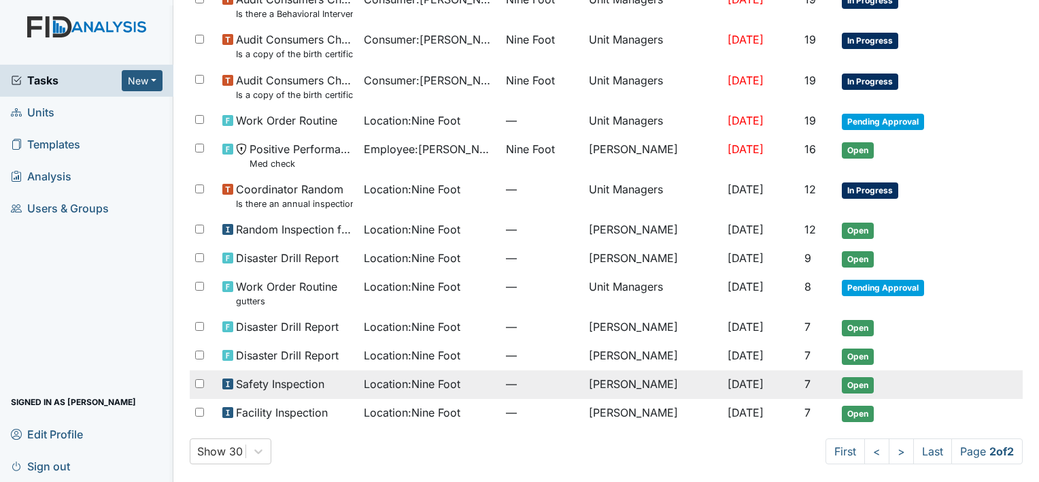
click at [294, 381] on span "Safety Inspection" at bounding box center [280, 384] width 88 height 16
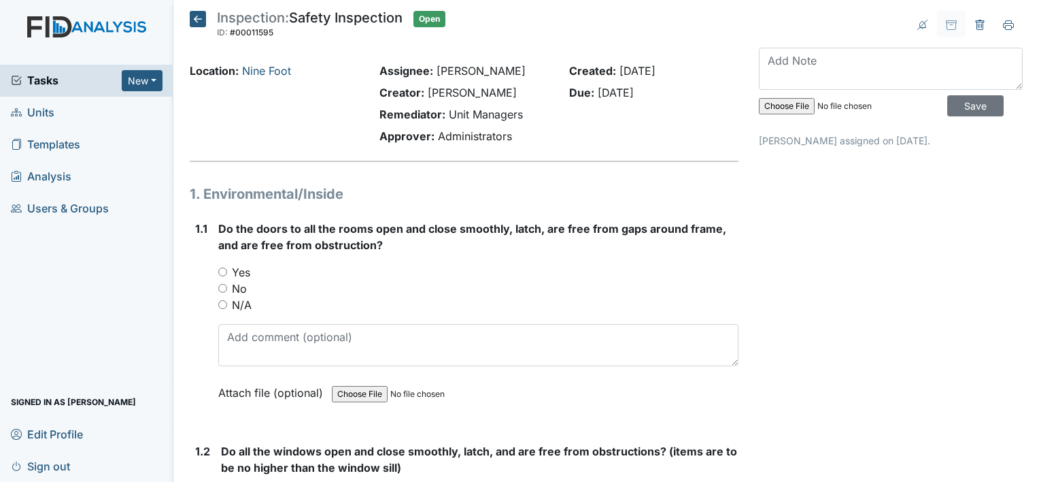
click at [199, 21] on icon at bounding box center [198, 19] width 16 height 16
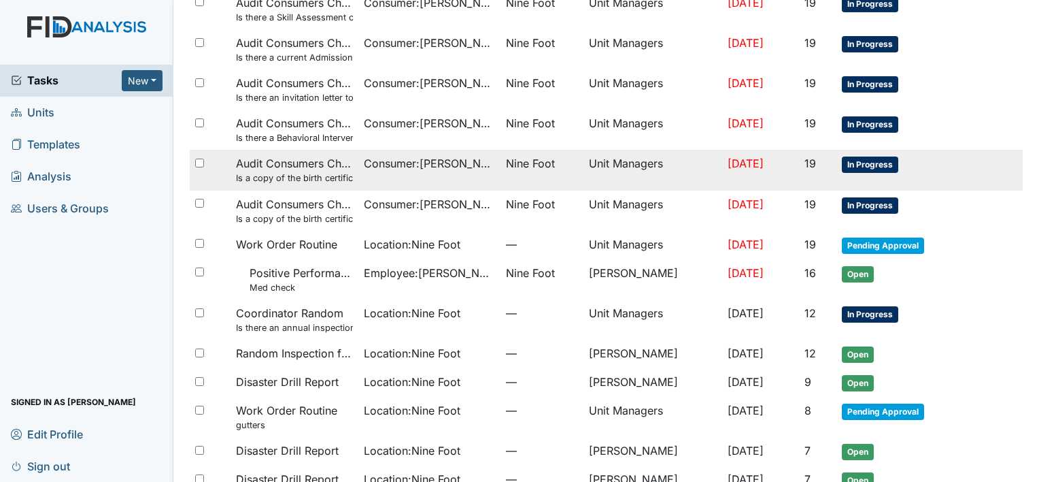
scroll to position [369, 0]
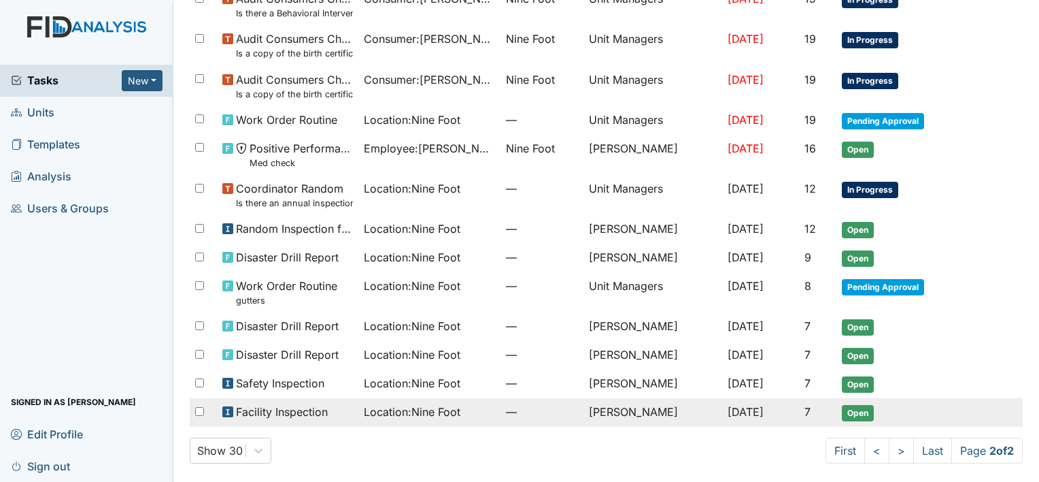
click at [401, 409] on span "Location : Nine Foot" at bounding box center [412, 411] width 97 height 16
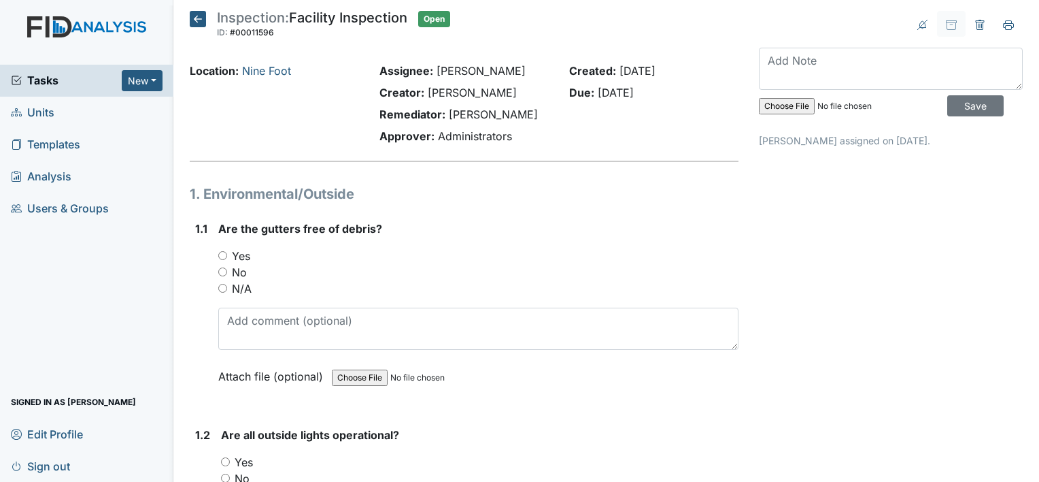
click at [193, 16] on icon at bounding box center [198, 19] width 16 height 16
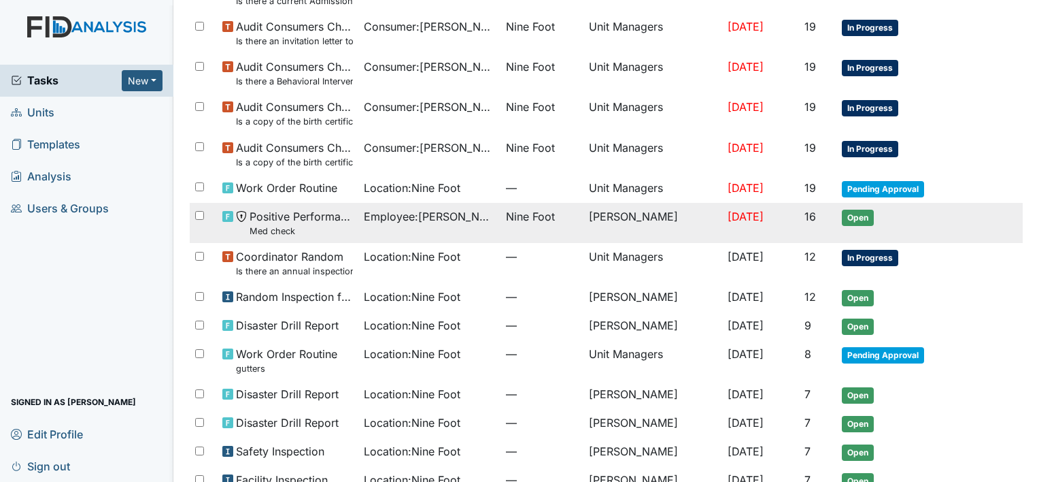
scroll to position [369, 0]
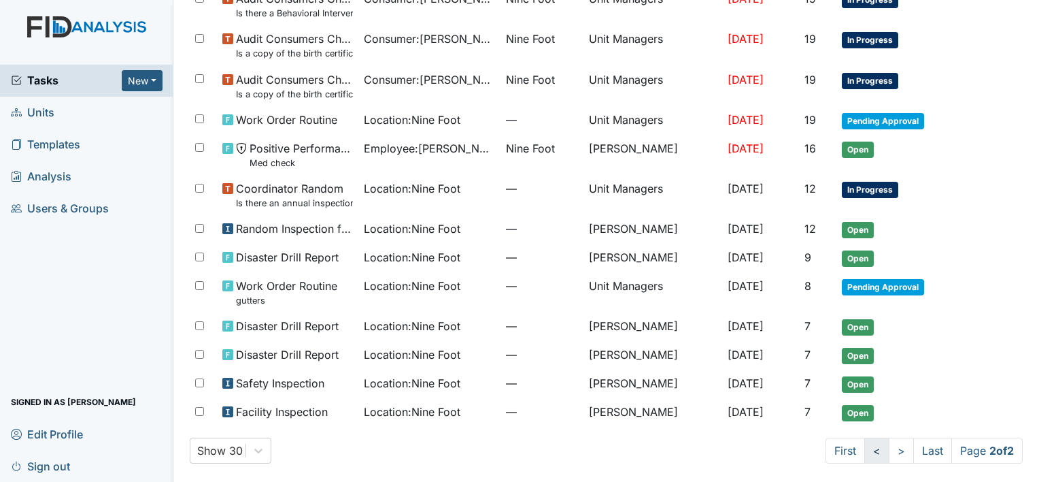
click at [865, 444] on link "<" at bounding box center [877, 450] width 25 height 26
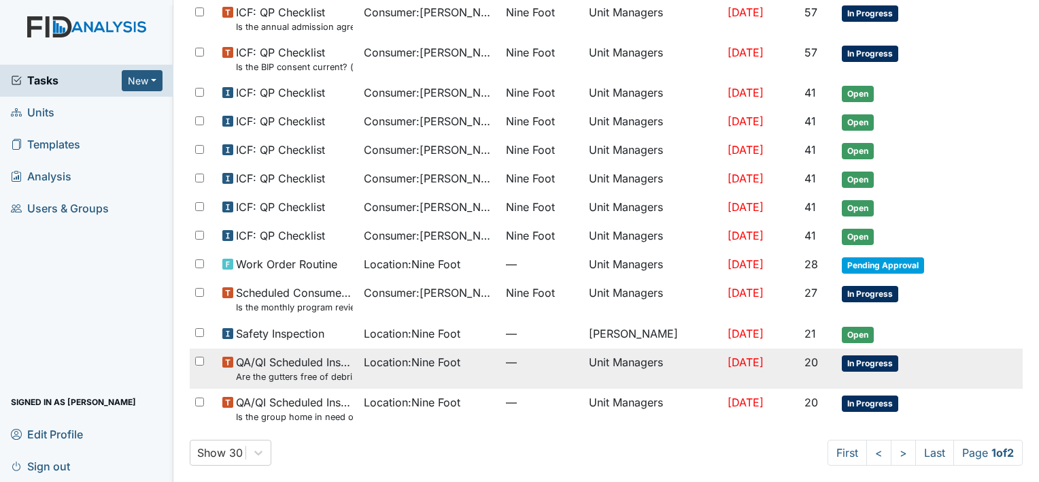
scroll to position [788, 0]
